Goal: Task Accomplishment & Management: Use online tool/utility

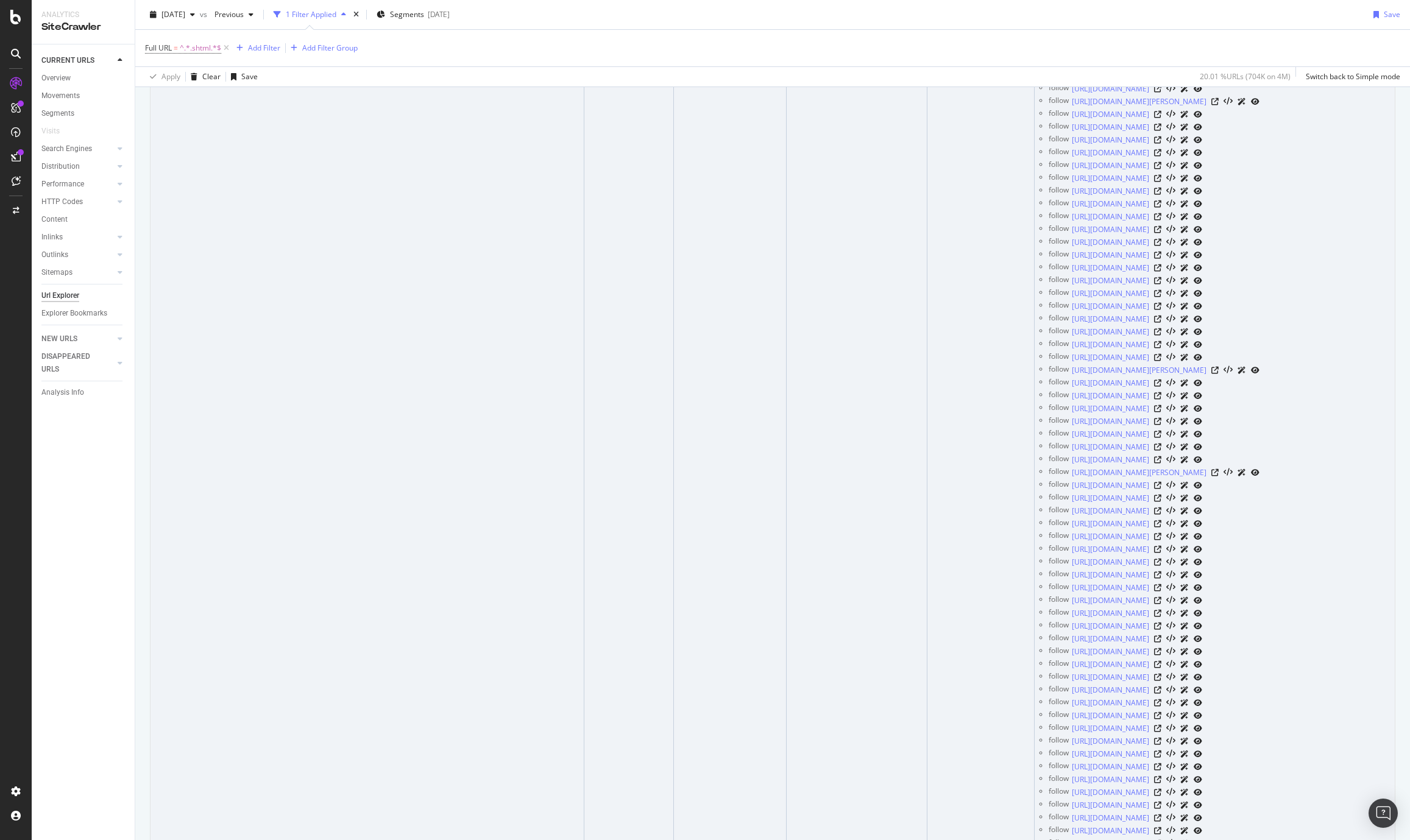
scroll to position [1380, 0]
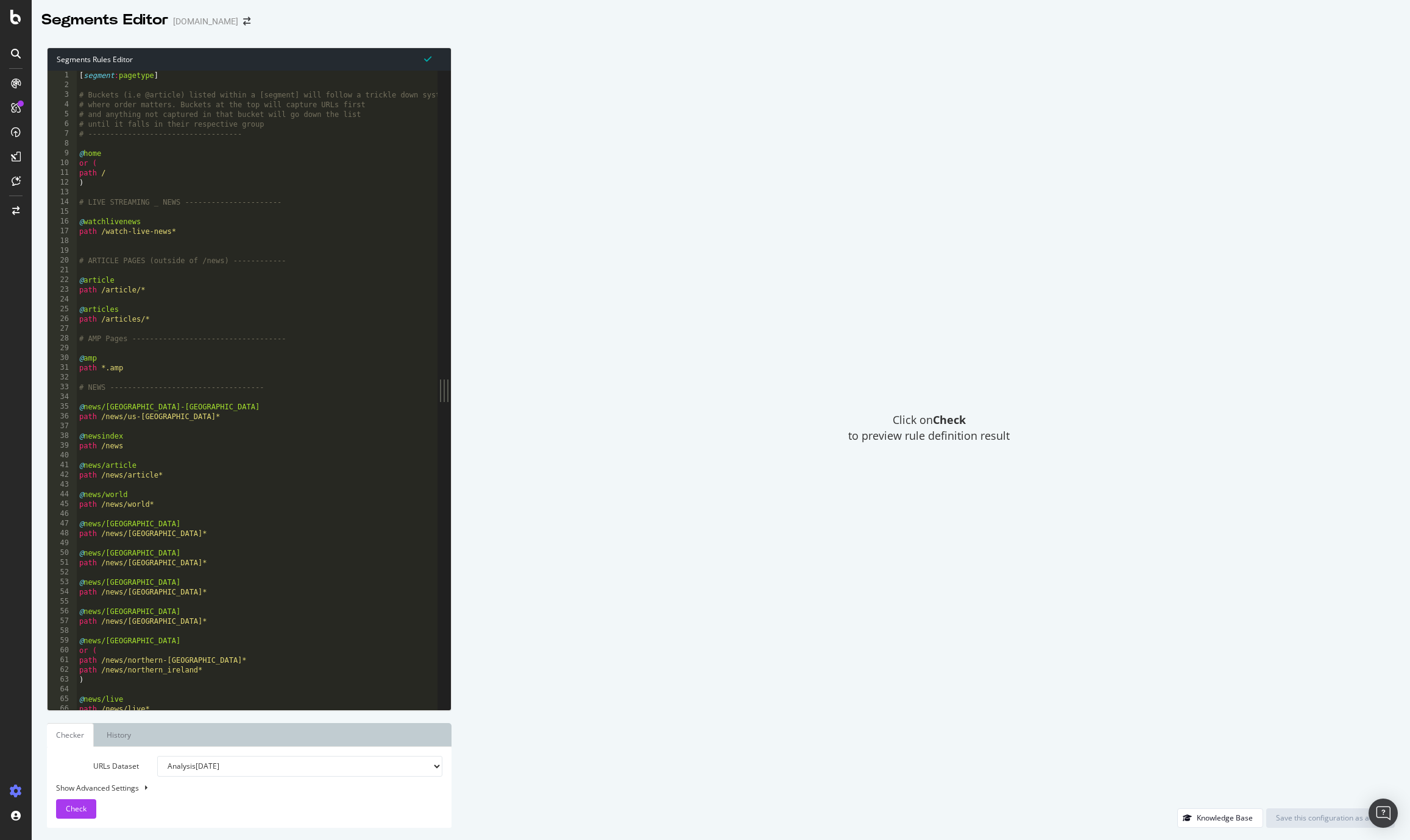
click at [118, 784] on div "Show Advanced Settings" at bounding box center [239, 787] width 386 height 10
select select "5000"
select select "100"
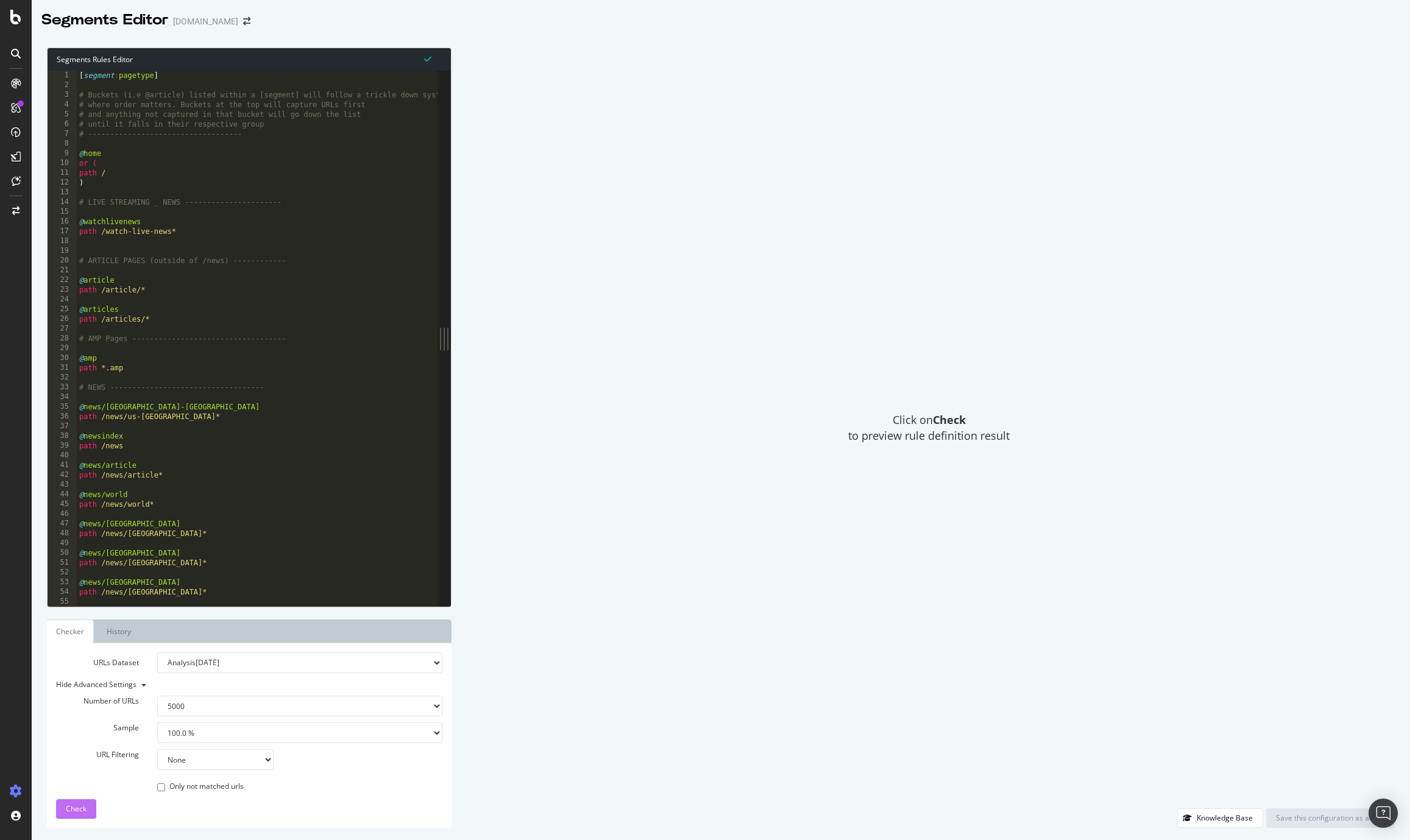
click at [83, 803] on span "Check" at bounding box center [76, 808] width 21 height 10
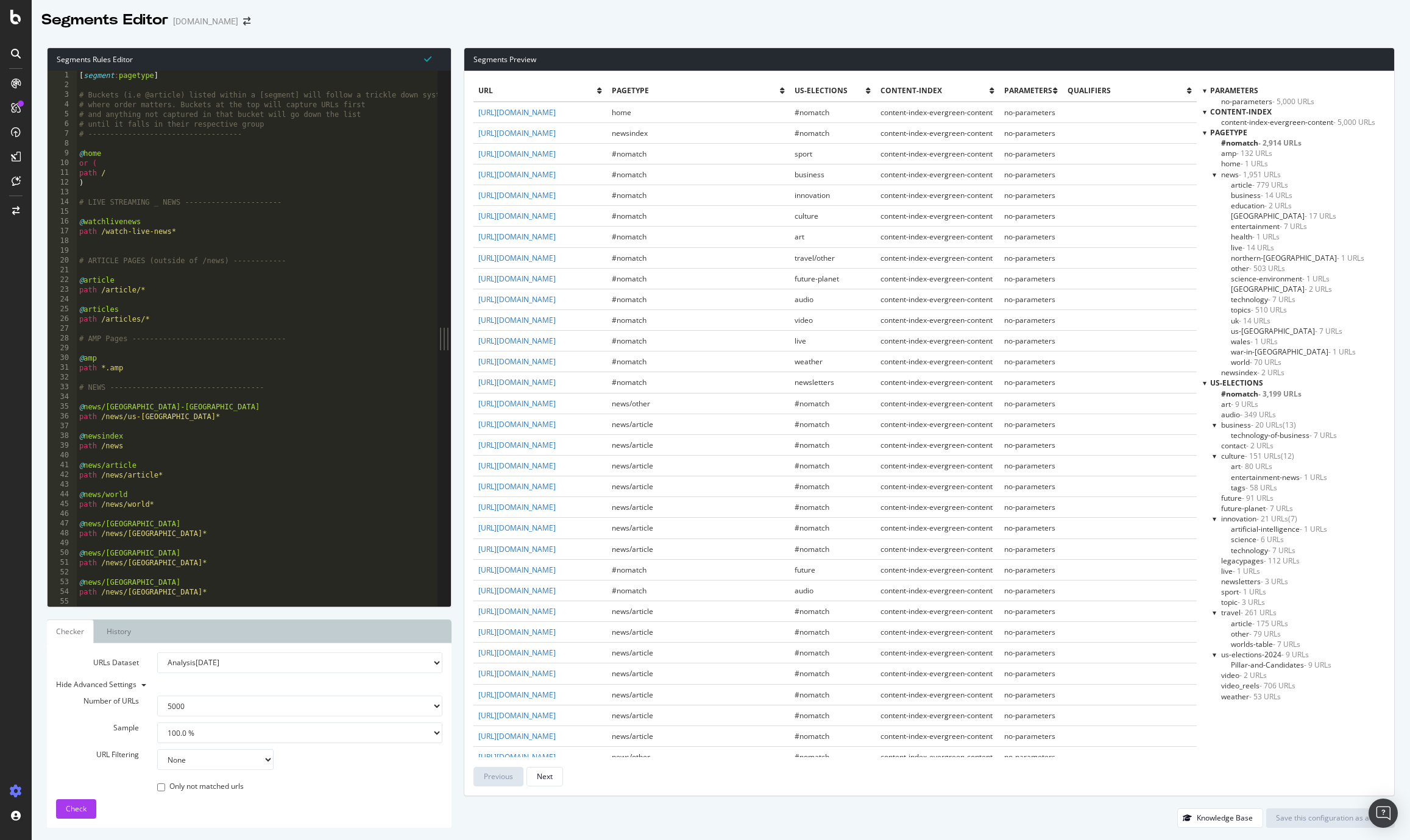
click at [1244, 393] on span "#nomatch - 3,199 URLs" at bounding box center [1261, 393] width 80 height 10
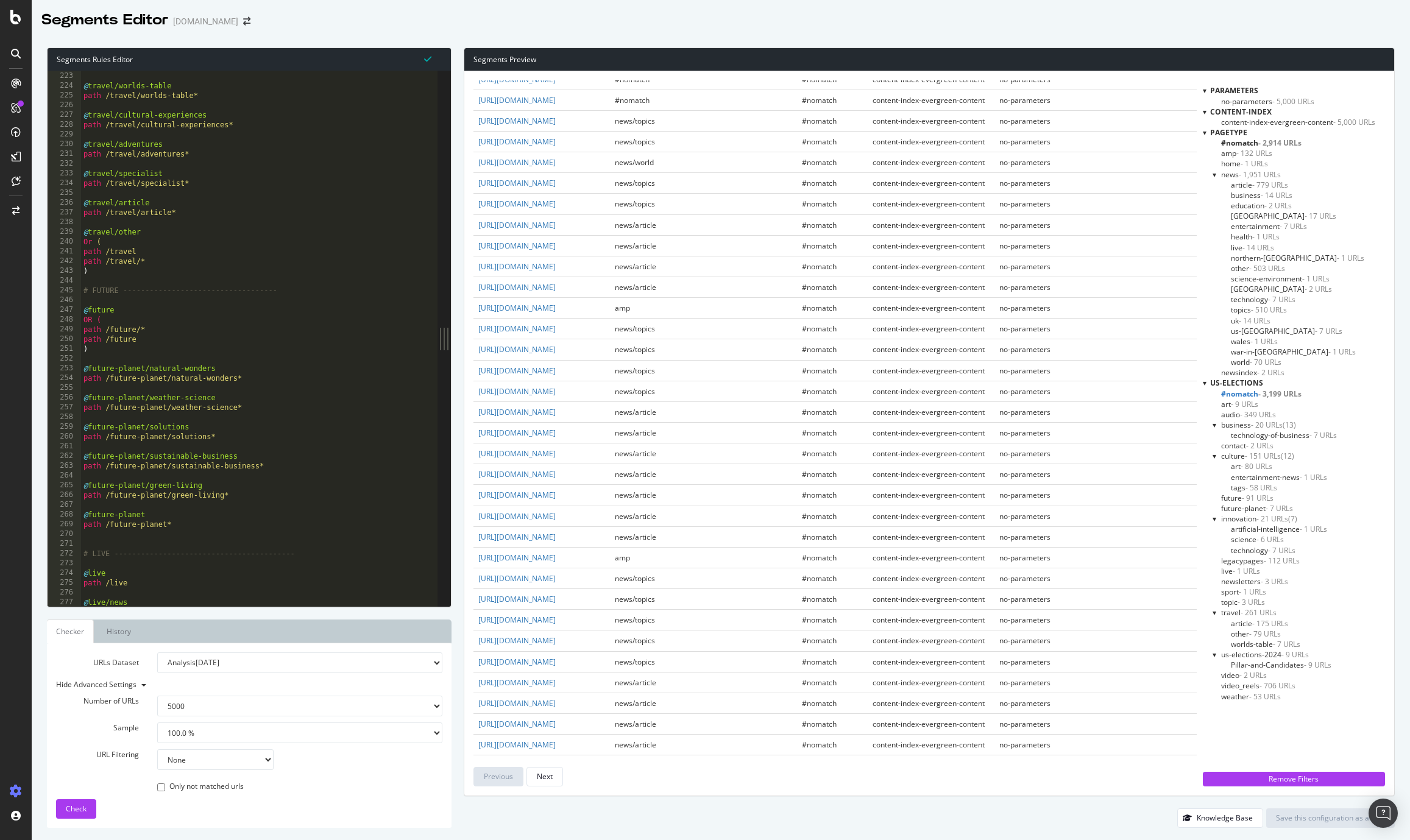
scroll to position [1436, 0]
click at [1223, 406] on span "art - 9 URLs" at bounding box center [1239, 404] width 37 height 10
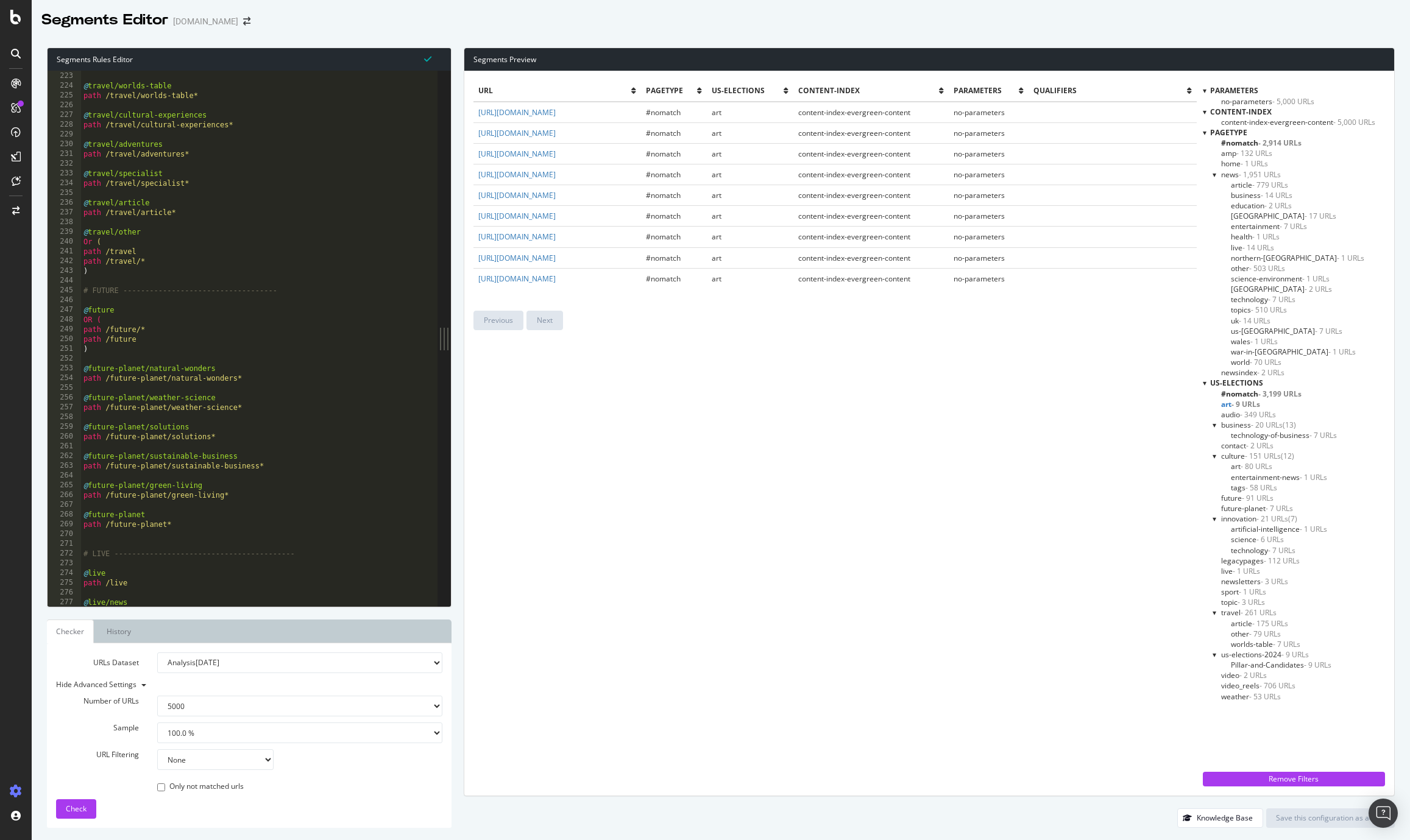
type textarea "@future"
click at [397, 310] on div "path /travel/destinations* @ travel/worlds-table path /travel/worlds-table* @ t…" at bounding box center [285, 339] width 409 height 555
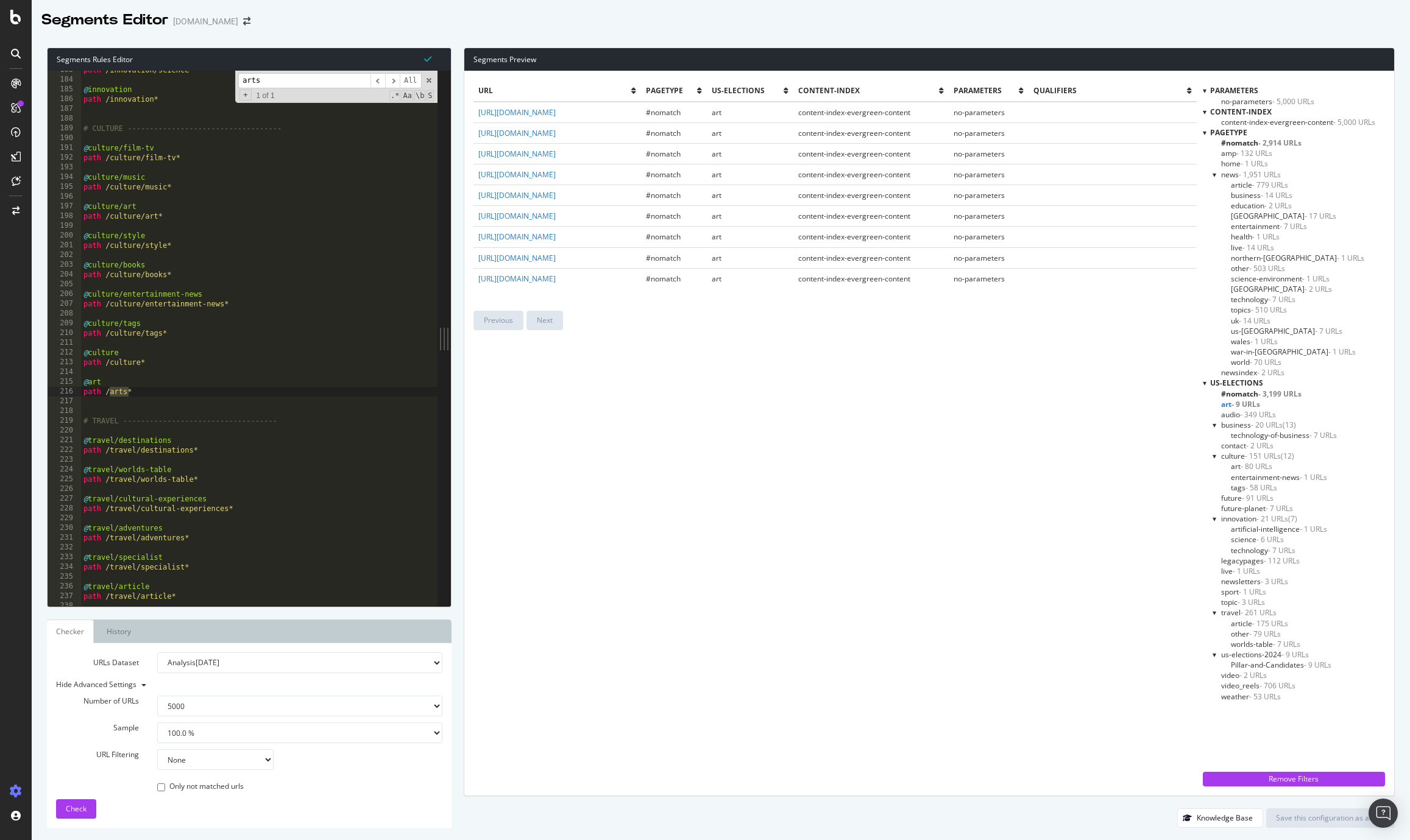
scroll to position [1779, 0]
click at [271, 84] on input "arts" at bounding box center [304, 80] width 132 height 15
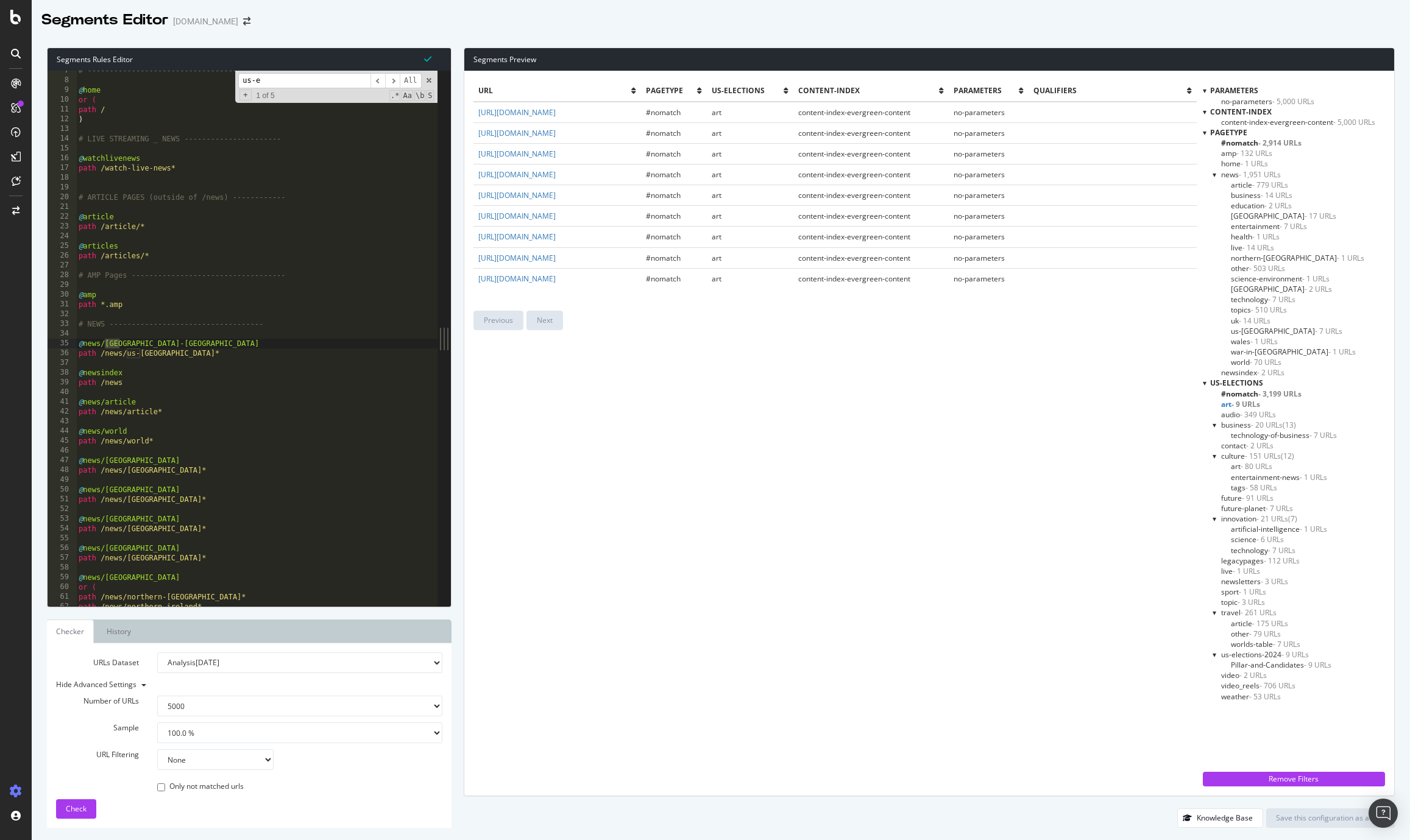
scroll to position [775, 0]
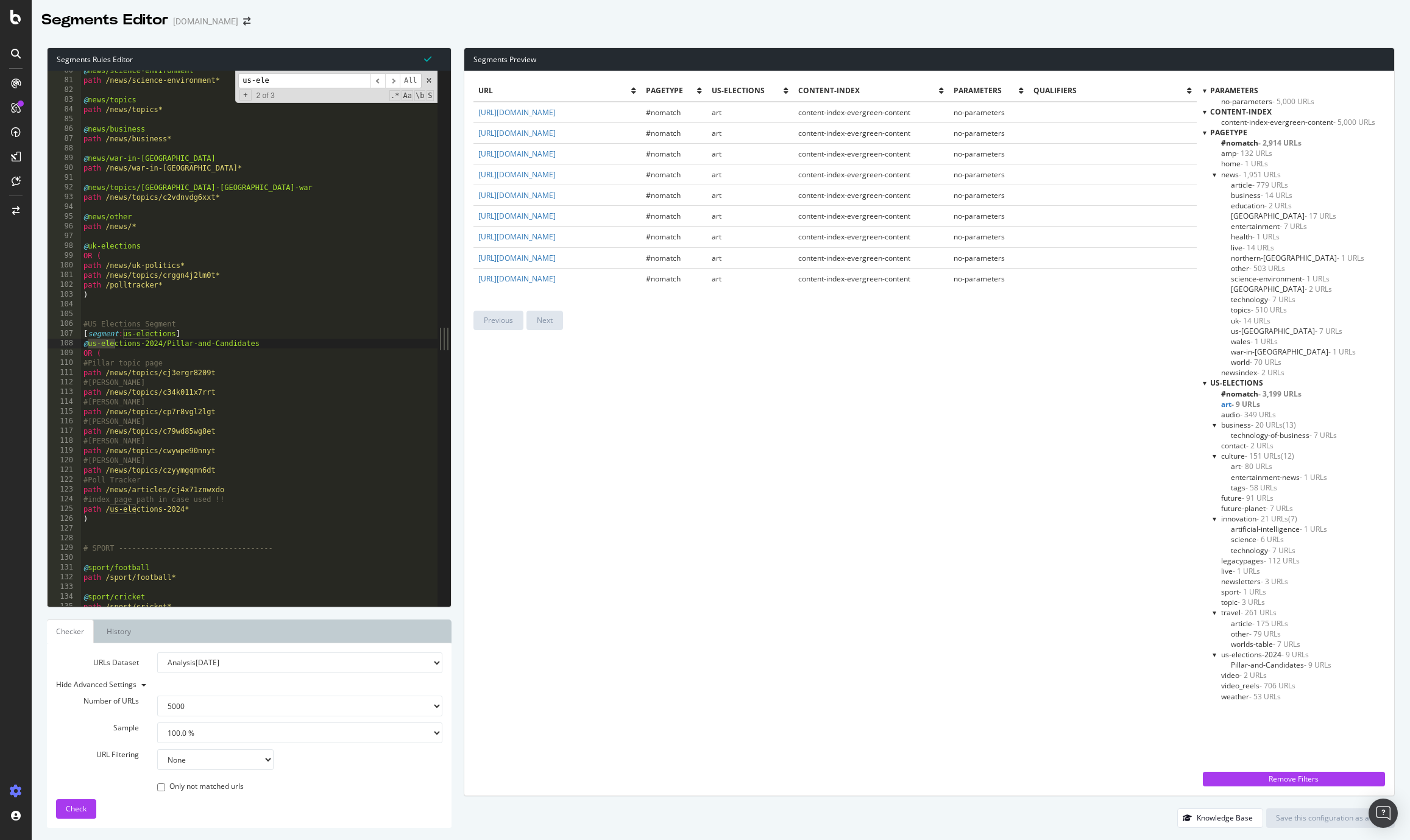
type input "us-ele"
click at [1253, 625] on span "- 175 URLs" at bounding box center [1270, 623] width 36 height 10
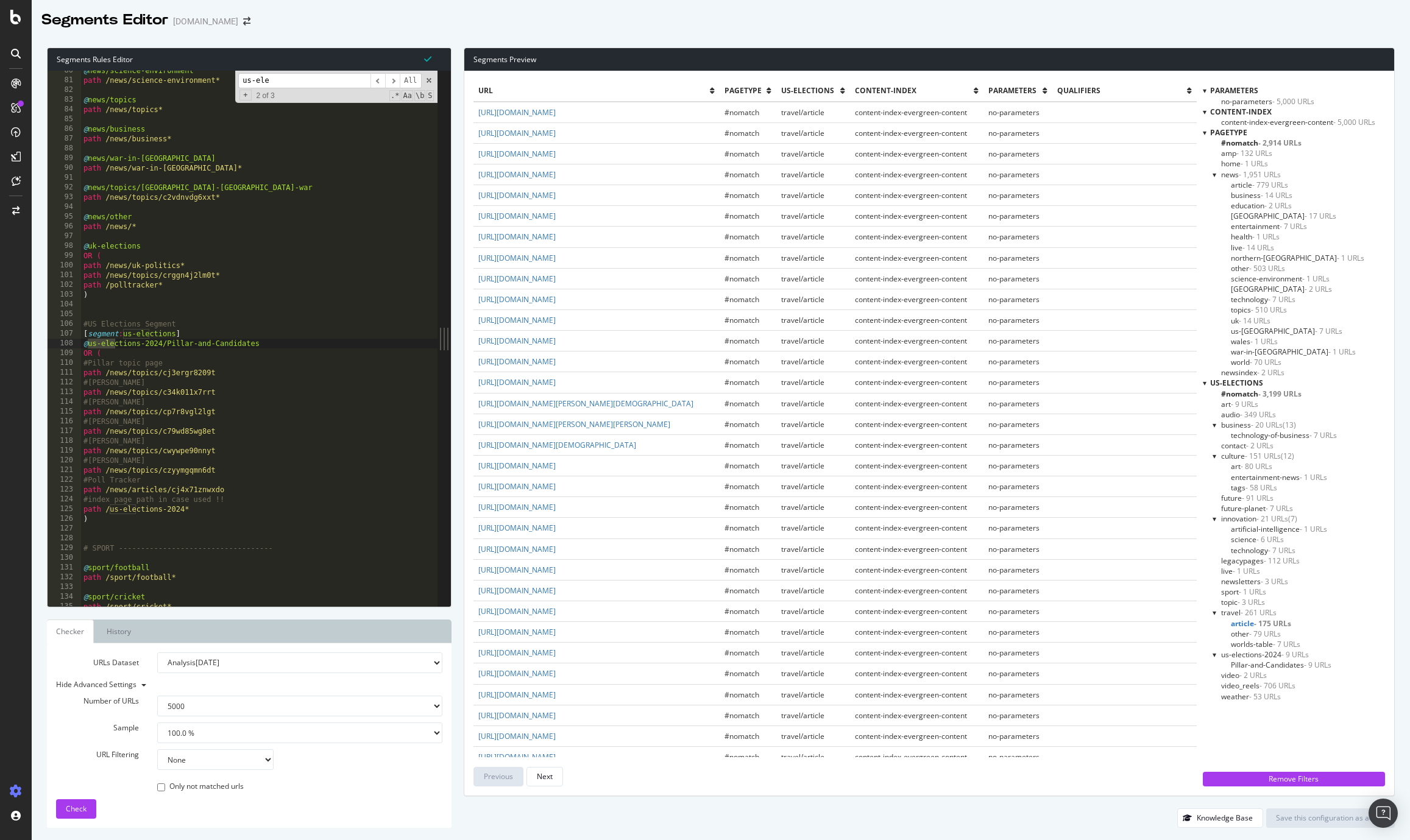
click at [1282, 666] on span "Pillar-and-Candidates - 9 URLs" at bounding box center [1281, 664] width 100 height 10
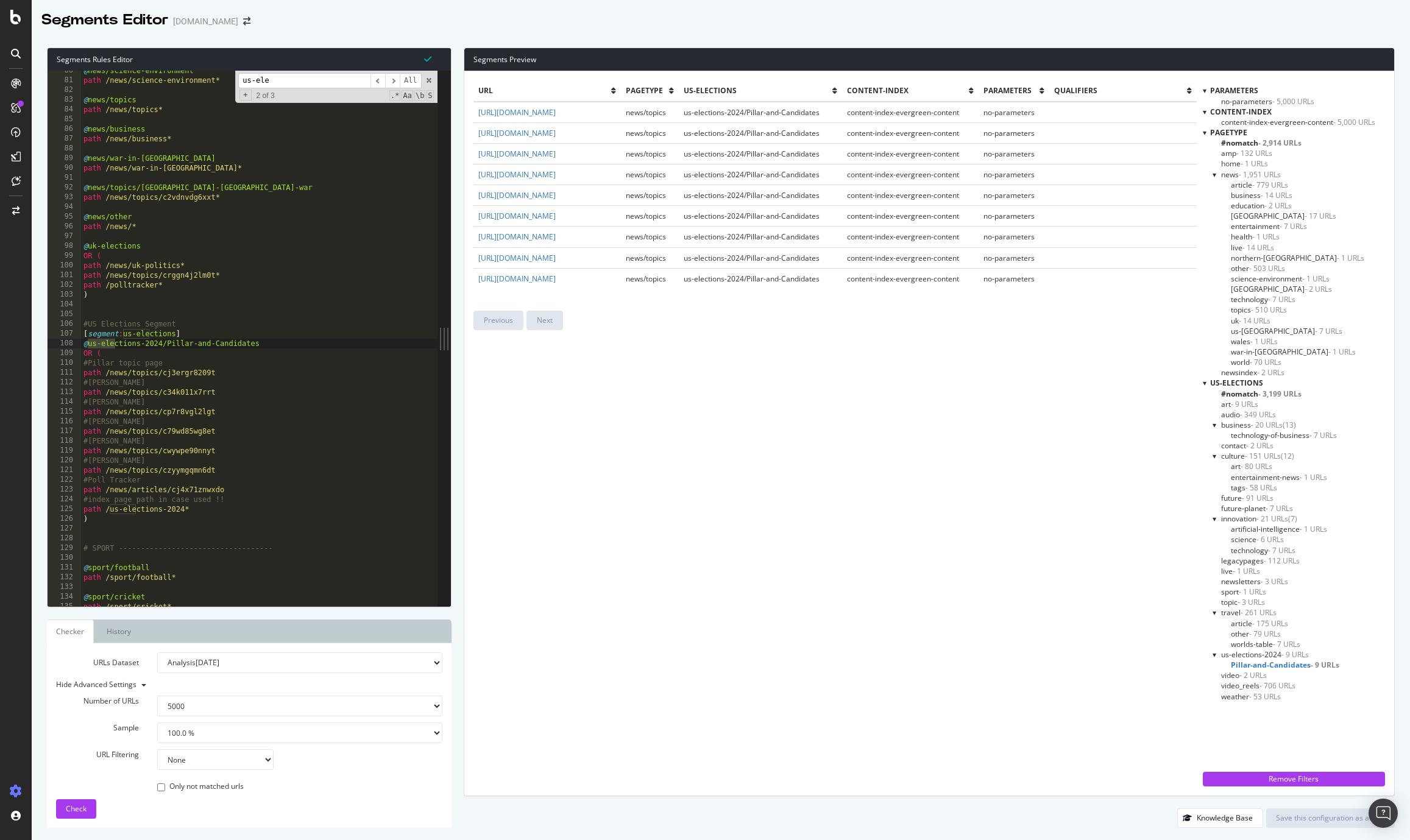
click at [140, 411] on div "@ news/science-environment path /news/science-environment* @ news/topics path /…" at bounding box center [285, 343] width 409 height 555
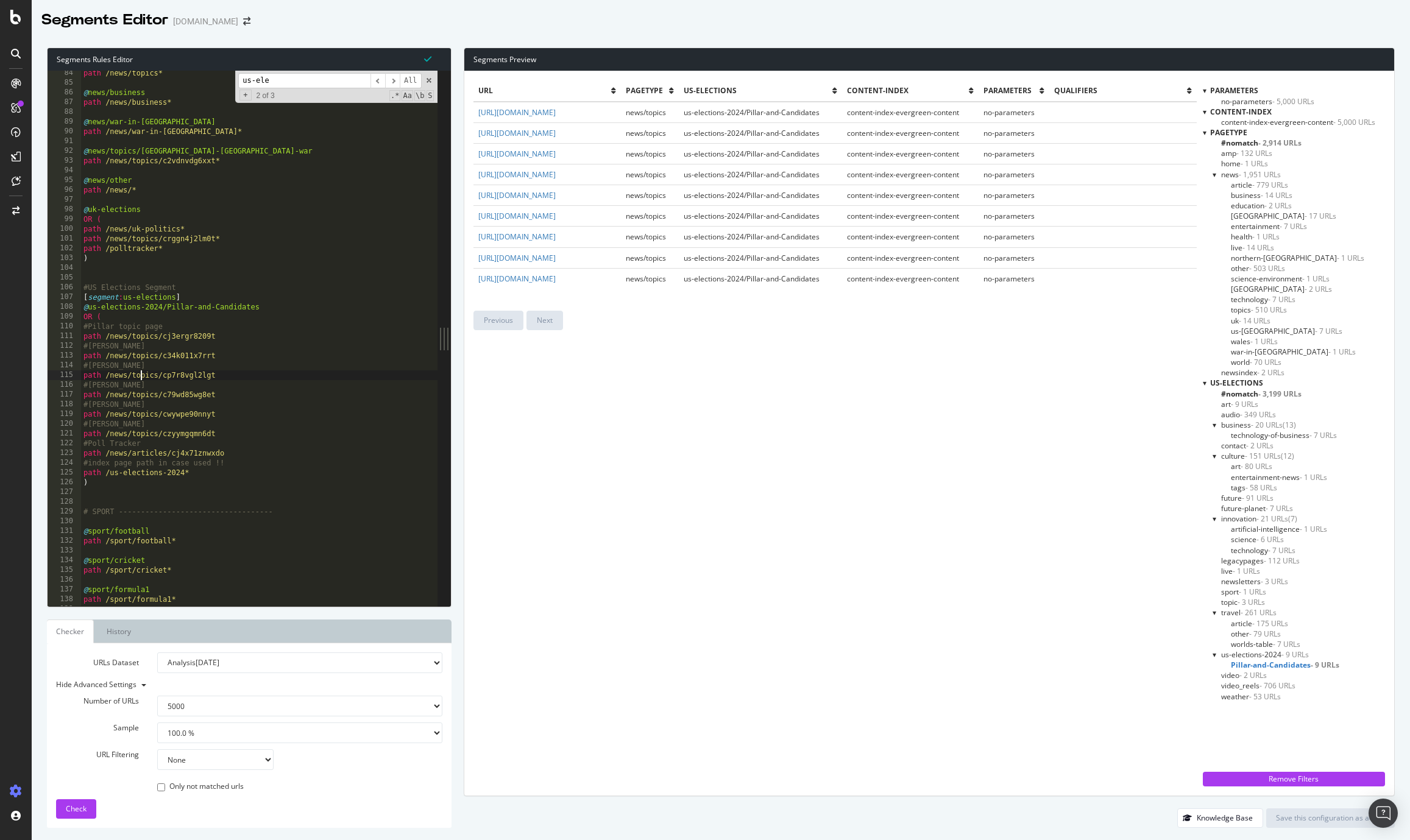
scroll to position [811, 0]
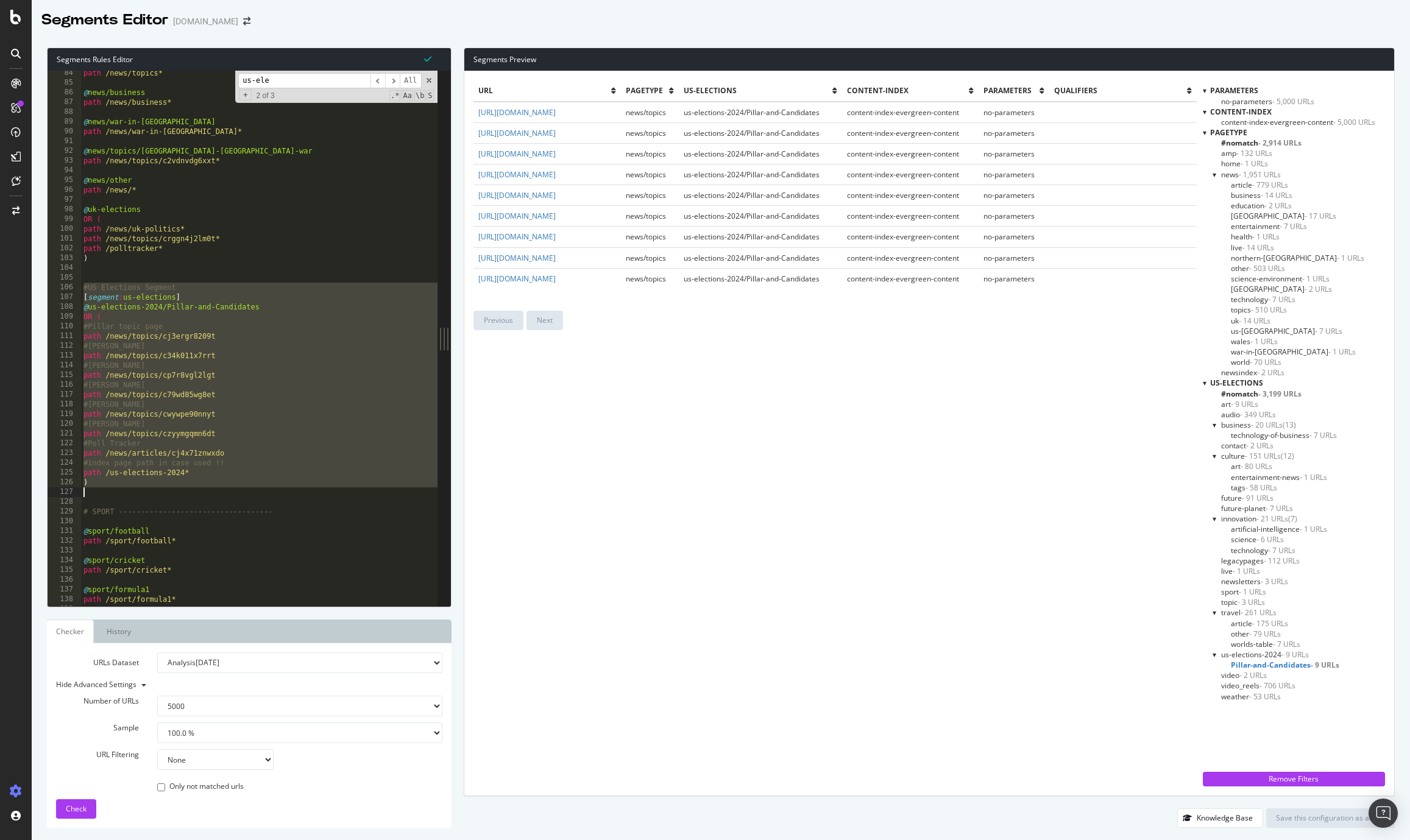
drag, startPoint x: 82, startPoint y: 286, endPoint x: 162, endPoint y: 496, distance: 224.7
click at [162, 496] on div "path /news/topics* @ news/business path /news/business* @ news/war-in-ukraine p…" at bounding box center [285, 346] width 409 height 555
type textarea ")"
click at [249, 76] on input "us-ele" at bounding box center [304, 80] width 132 height 15
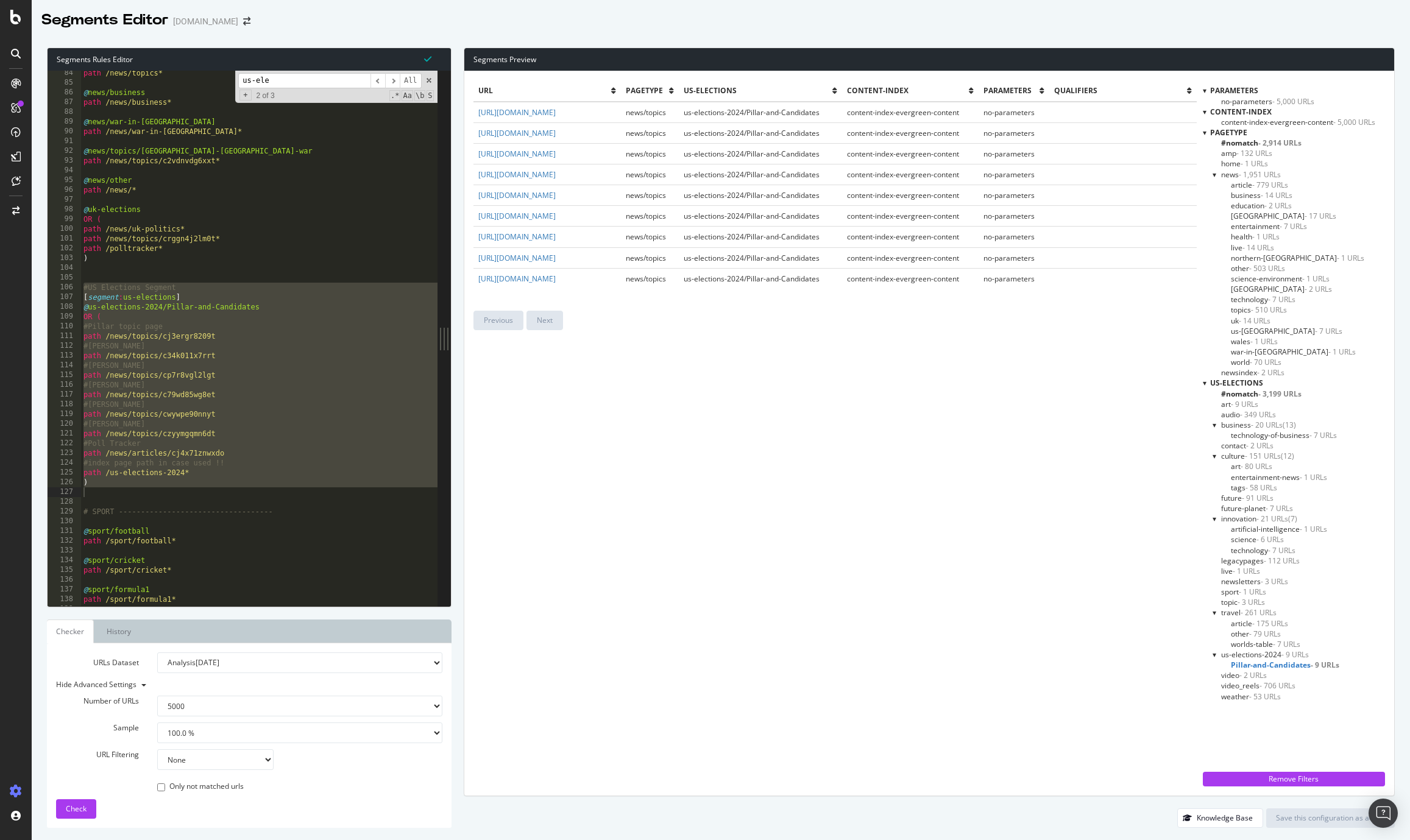
click at [249, 76] on input "us-ele" at bounding box center [304, 80] width 132 height 15
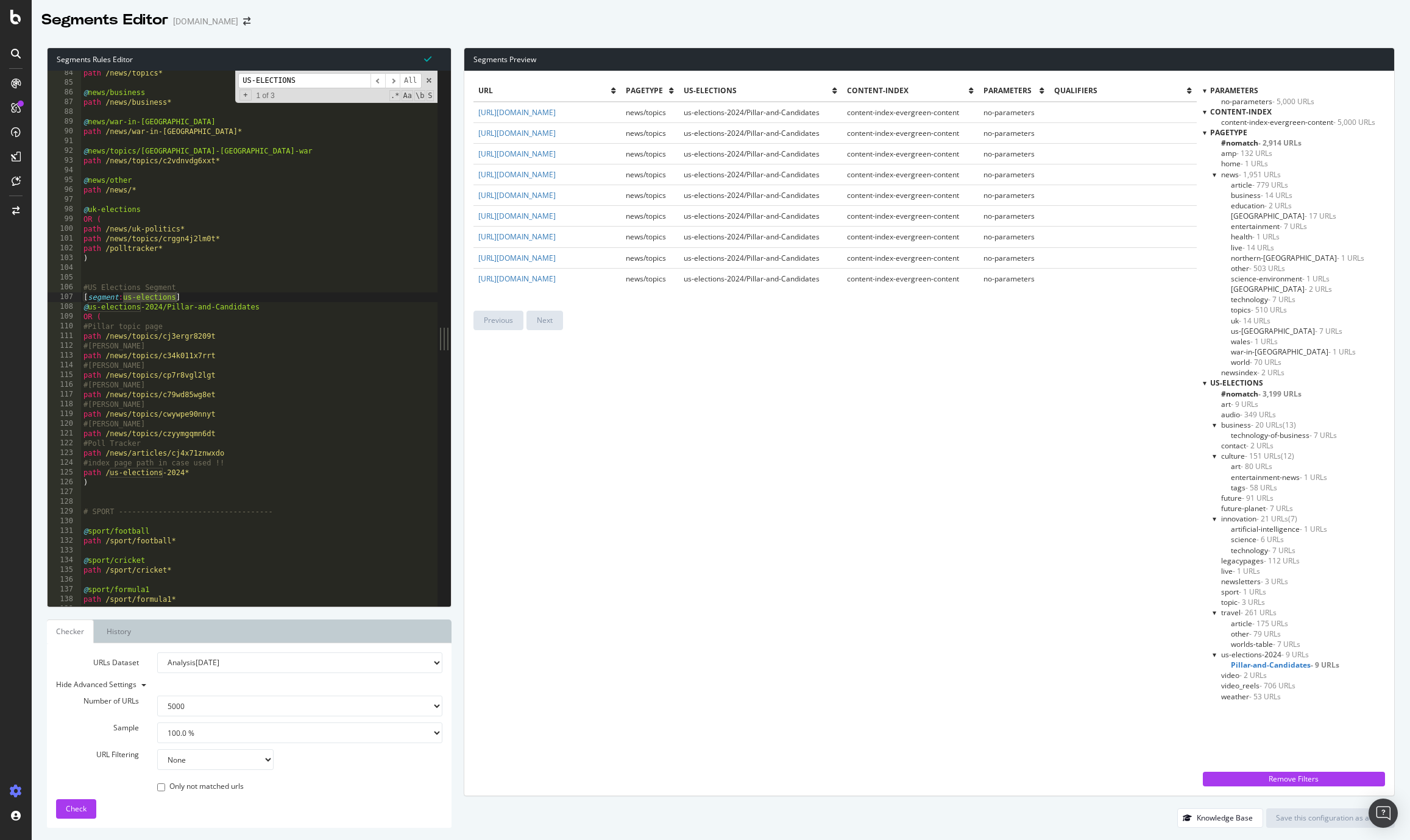
scroll to position [0, 0]
type input "US-ELECTIONS"
click at [393, 80] on span "​" at bounding box center [393, 80] width 15 height 15
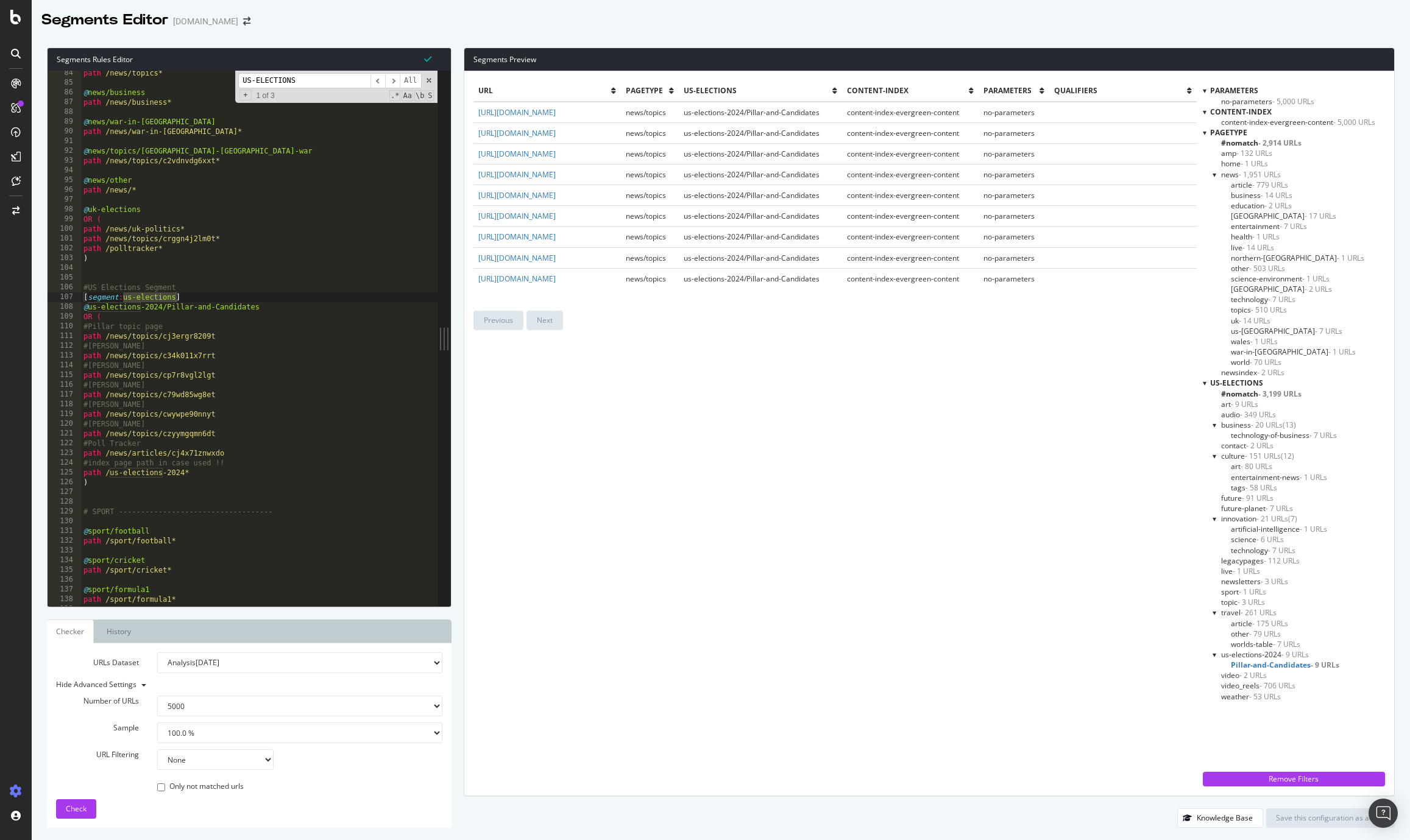
click at [1291, 121] on span "content-index-evergreen-content - 5,000 URLs" at bounding box center [1298, 122] width 154 height 10
click at [1291, 121] on span "content-index-evergreen-content - 5,000 URLs" at bounding box center [1302, 122] width 164 height 10
click at [1303, 122] on span "content-index-evergreen-content - 5,000 URLs" at bounding box center [1298, 122] width 154 height 10
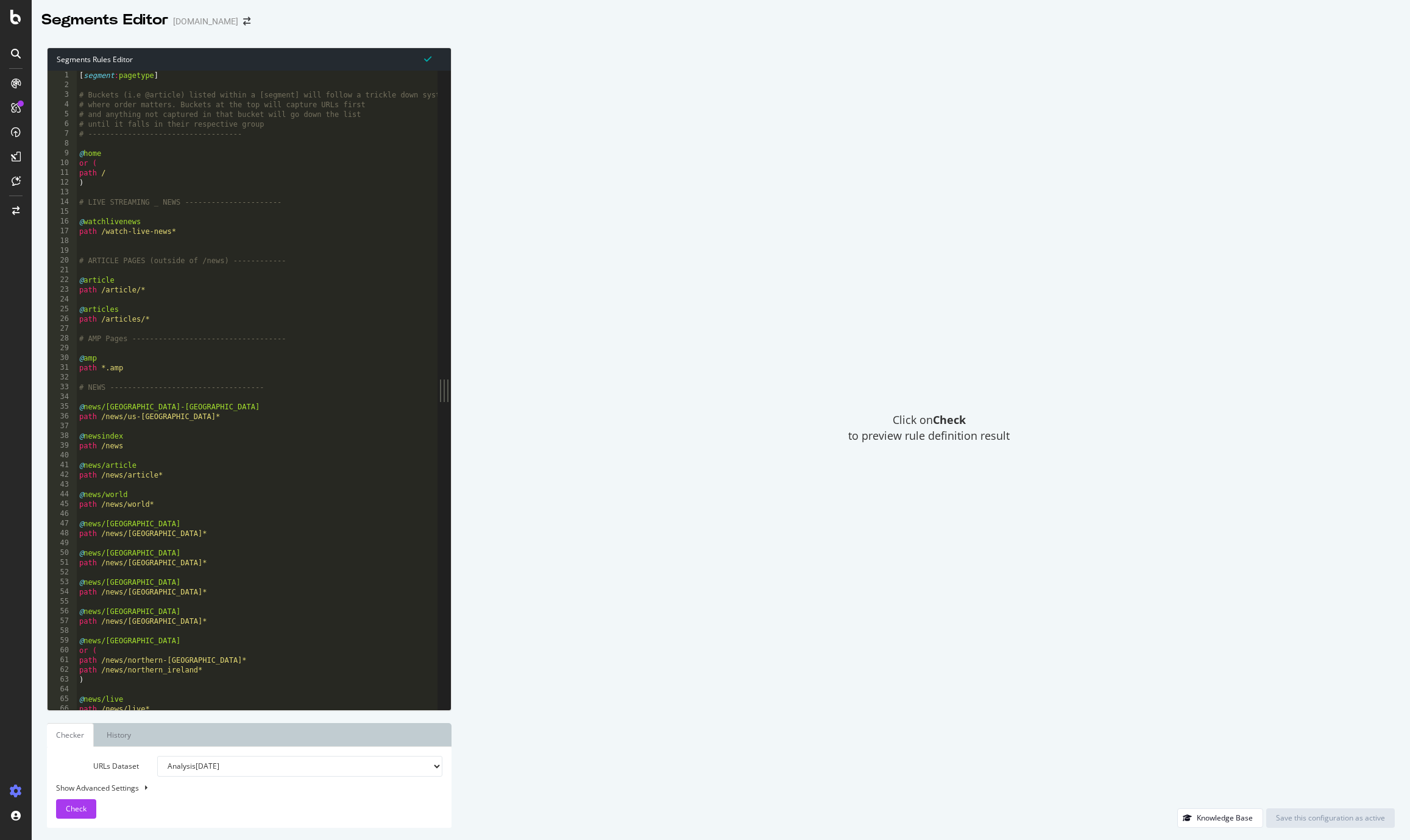
click at [334, 764] on select "Analysis [DATE] Analysis [DATE] Analysis [DATE] Analysis [DATE] Analysis [DATE]…" at bounding box center [300, 766] width 285 height 21
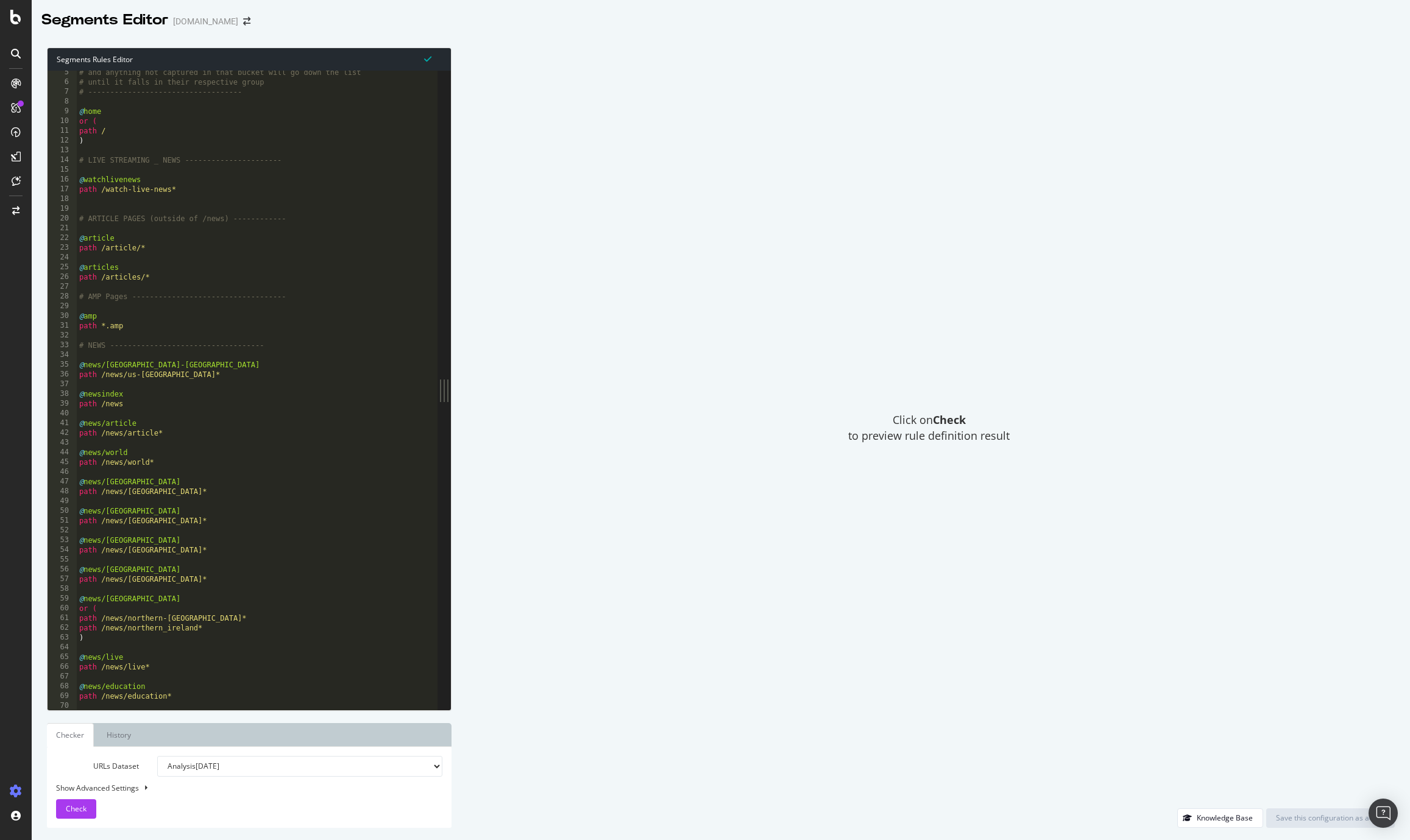
scroll to position [47, 0]
click at [82, 809] on span "Check" at bounding box center [76, 808] width 21 height 10
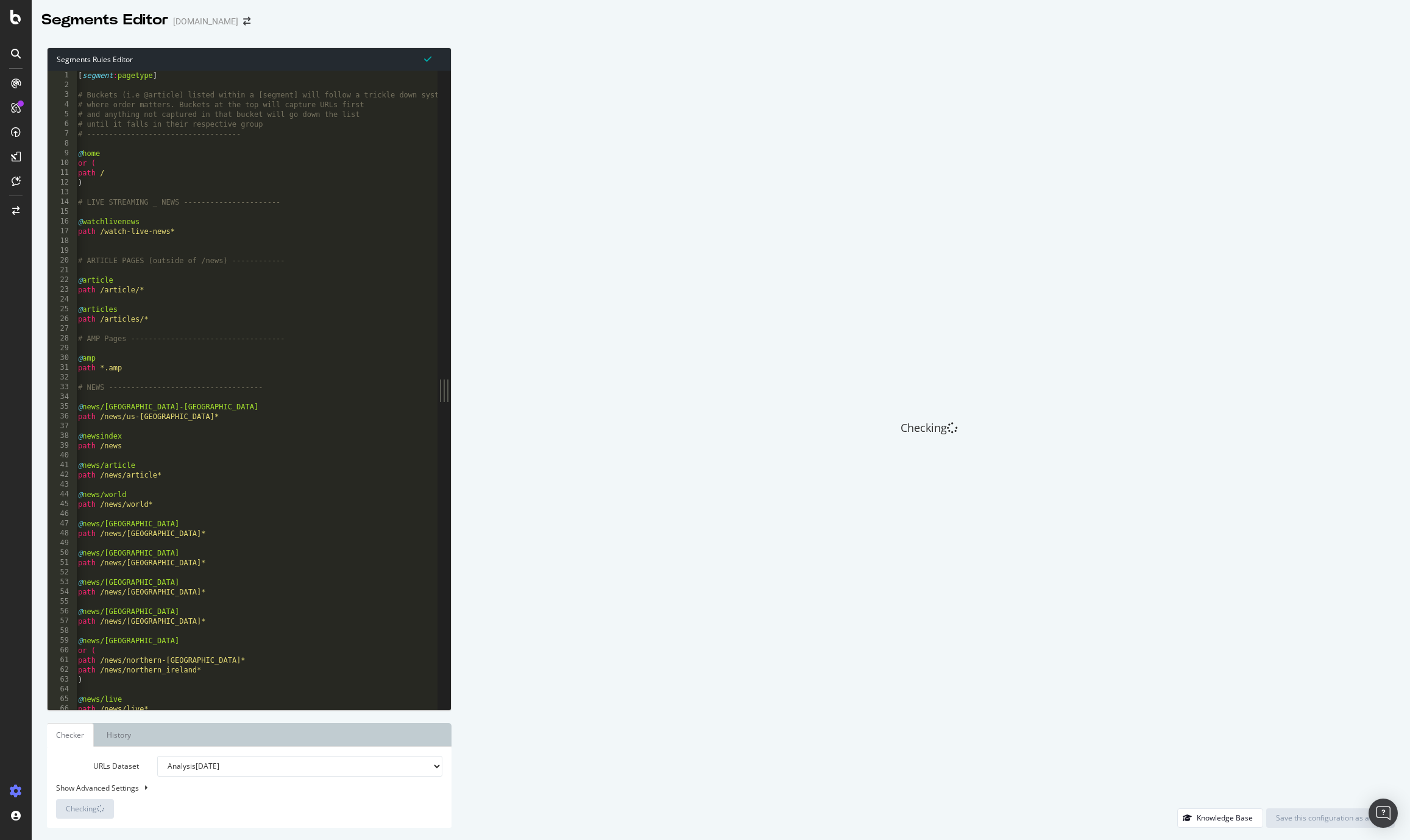
scroll to position [0, 3]
